Goal: Task Accomplishment & Management: Manage account settings

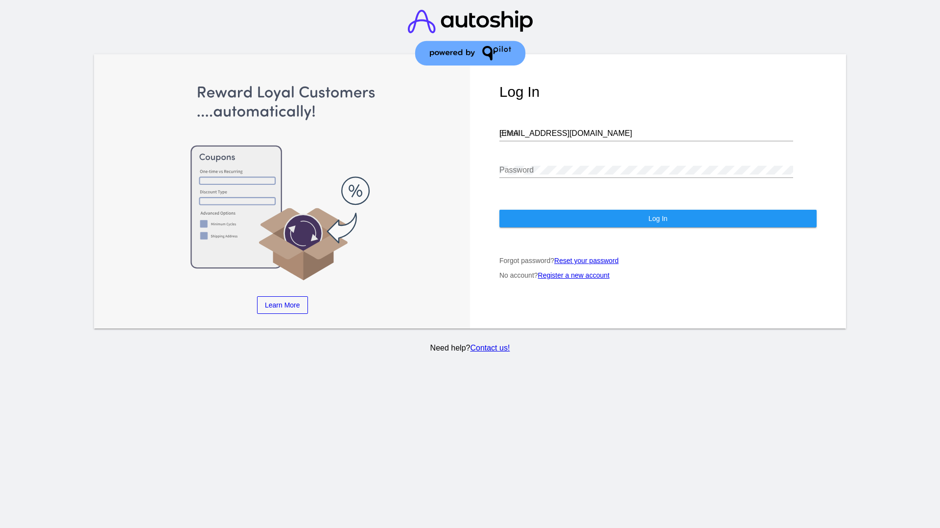
type input "[EMAIL_ADDRESS][DOMAIN_NAME]"
click at [657, 219] on span "Log In" at bounding box center [657, 219] width 19 height 8
